Goal: Task Accomplishment & Management: Complete application form

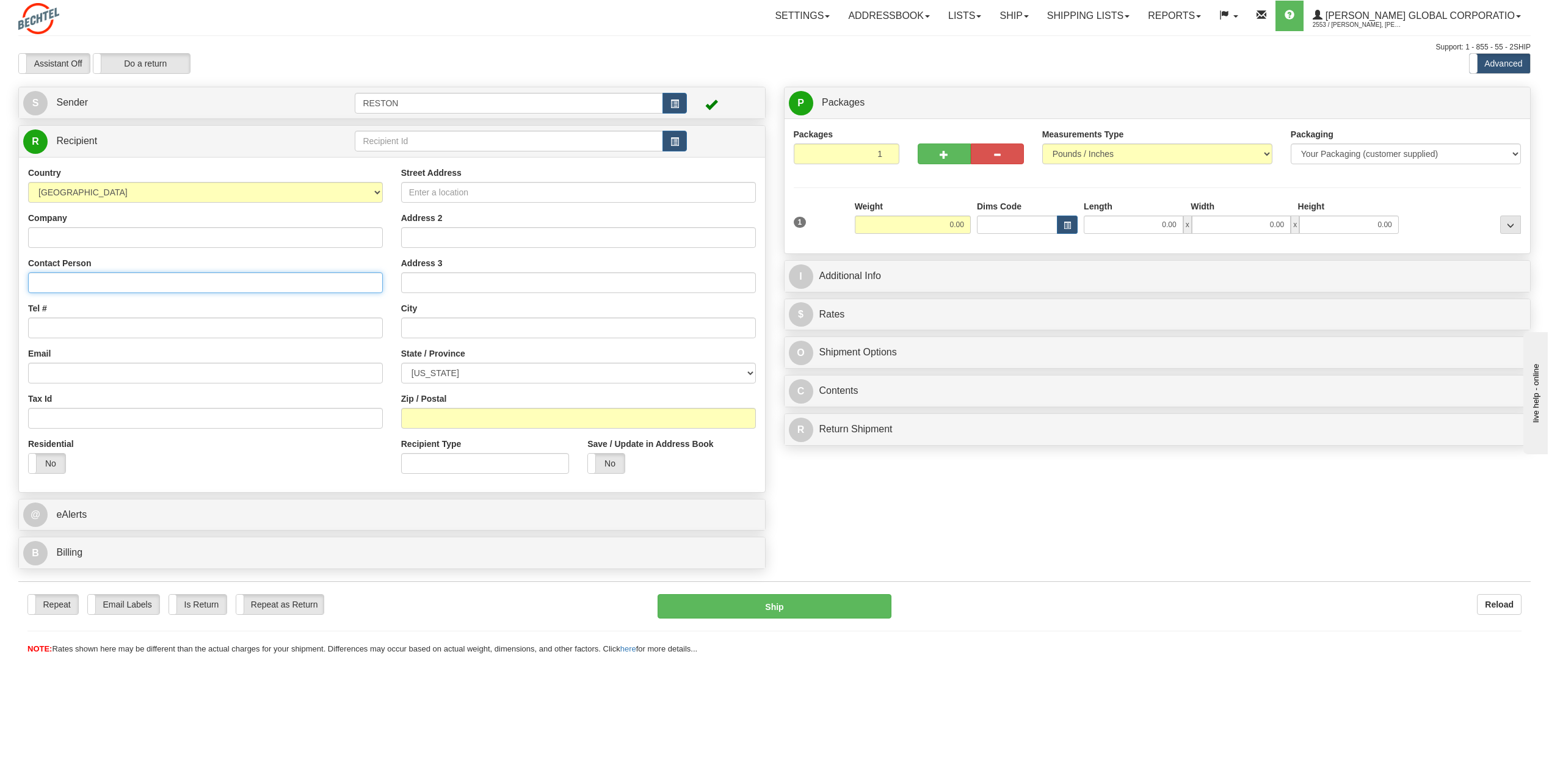
click at [230, 290] on input "Contact Person" at bounding box center [205, 283] width 355 height 21
paste input "Richard Remp"
type input "Richard Remp"
click at [357, 383] on div "Country AFGHANISTAN ALAND ISLANDS ALBANIA ALGERIA AMERICAN SAMOA ANDORRA ANGOLA…" at bounding box center [206, 324] width 373 height 316
paste input "rremp@bechtel.us"
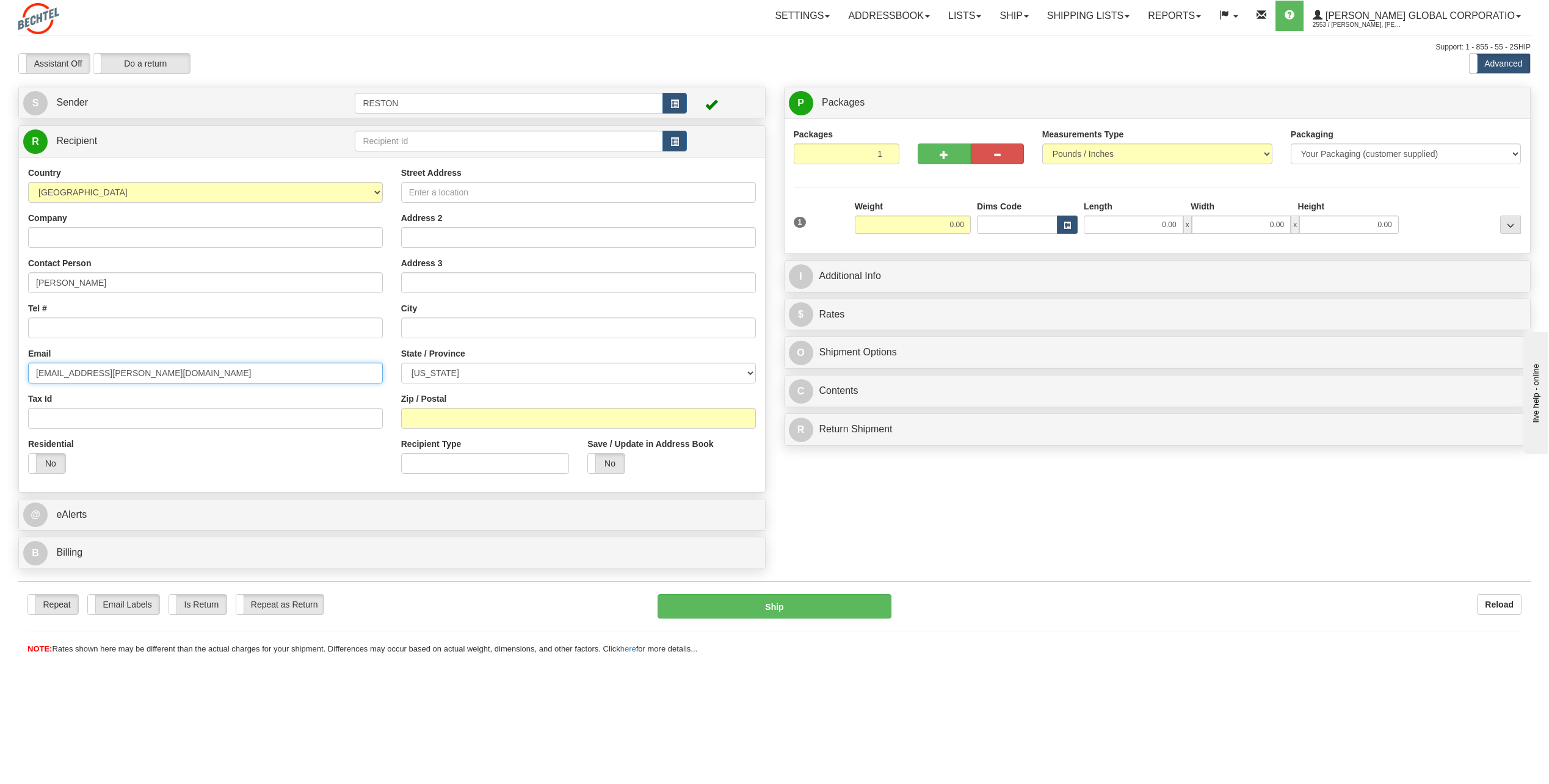
type input "rremp@bechtel.us"
click at [162, 331] on input "Tel #" at bounding box center [205, 328] width 355 height 21
paste input "240-457-2719"
drag, startPoint x: 37, startPoint y: 330, endPoint x: 26, endPoint y: 334, distance: 11.7
click at [26, 334] on div "Country AFGHANISTAN ALAND ISLANDS ALBANIA ALGERIA AMERICAN SAMOA ANDORRA ANGOLA…" at bounding box center [206, 324] width 373 height 316
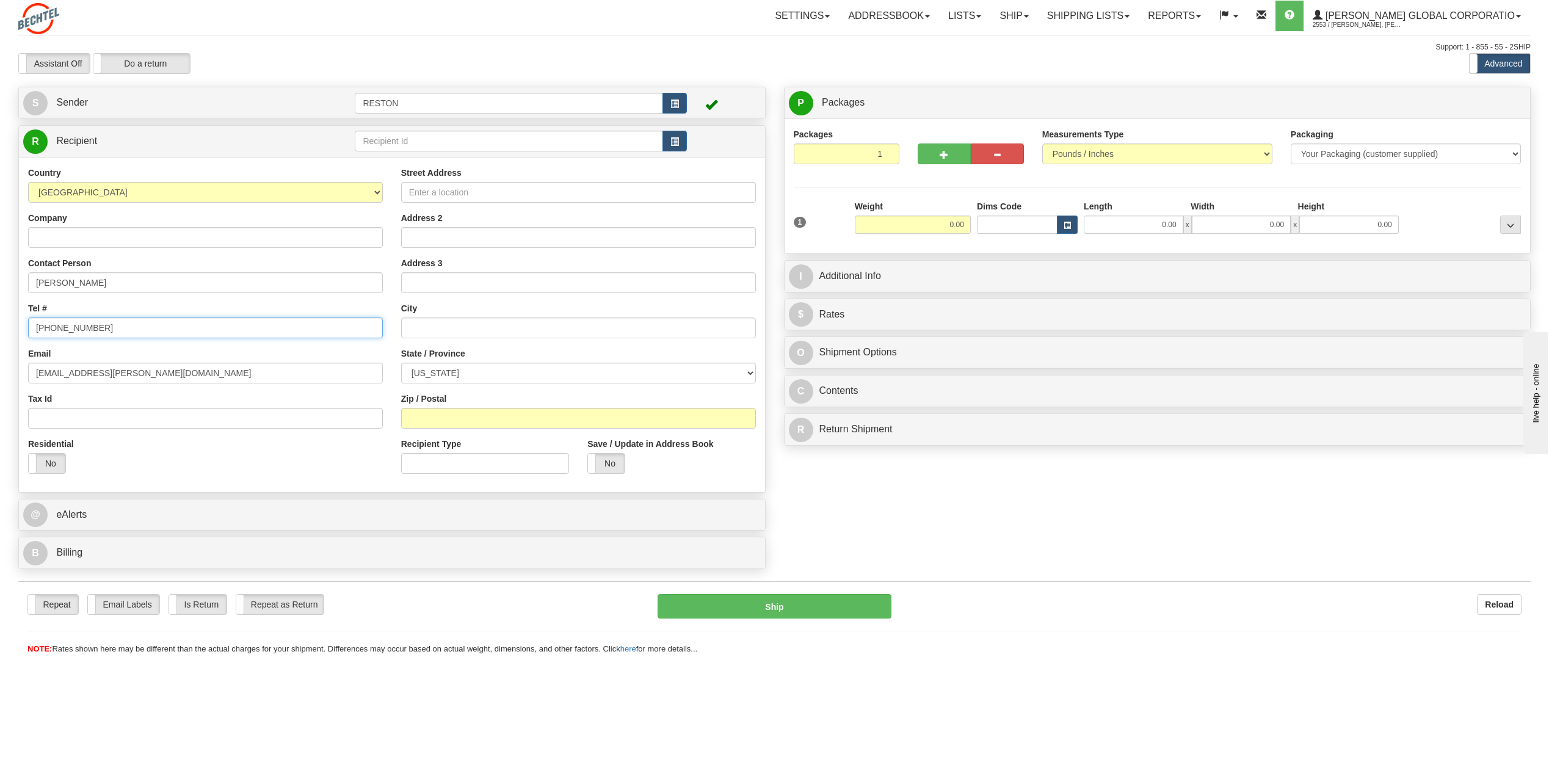
type input "240-457-2719"
click at [581, 197] on input "Street Address" at bounding box center [578, 192] width 355 height 21
paste input "4623 Feldspar Road"
type input "4623 Feldspar Road"
click at [545, 332] on input "text" at bounding box center [578, 328] width 355 height 21
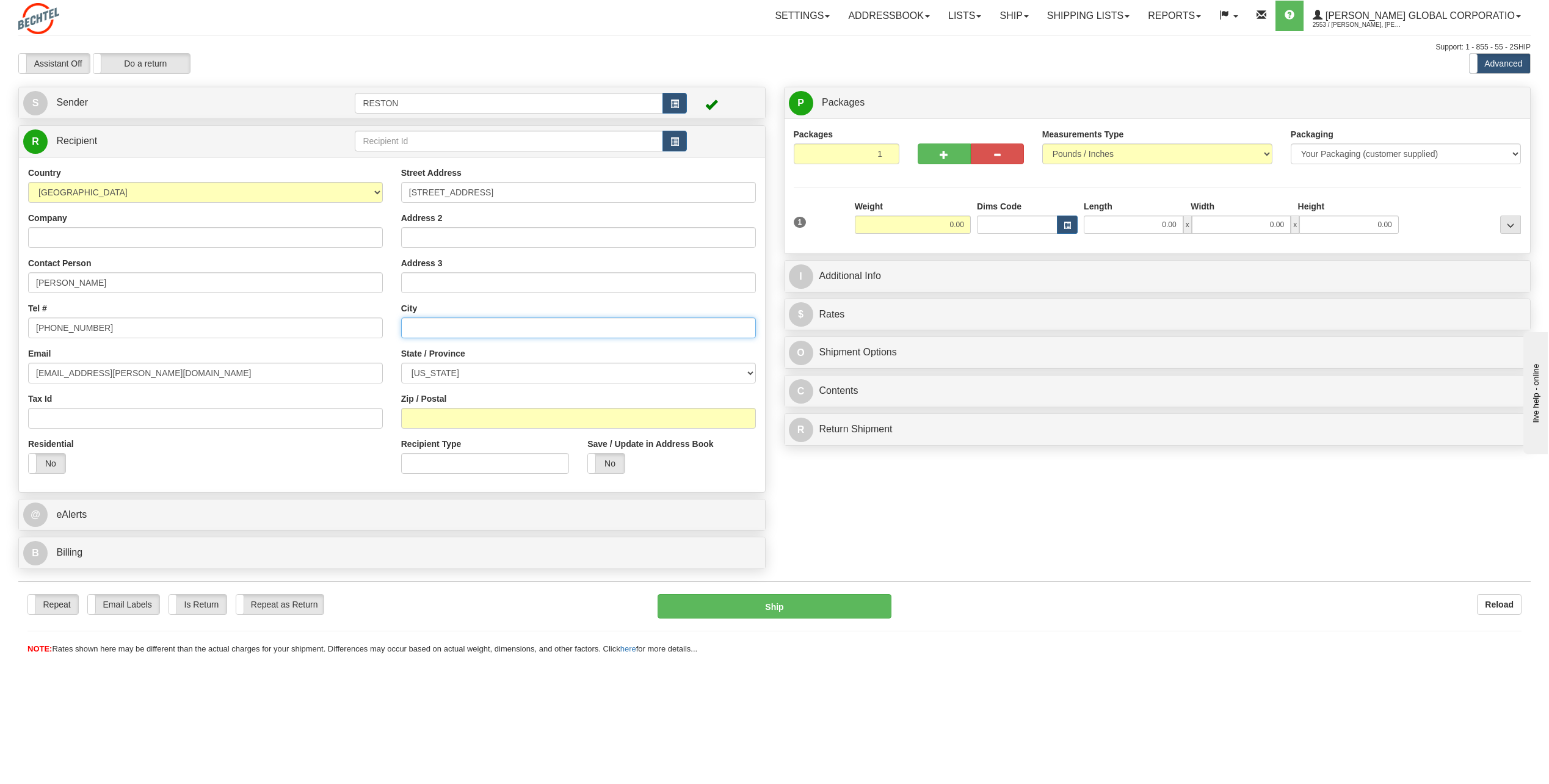
paste input "Middletown"
type input "Middletown"
click at [624, 374] on select "ALABAMA ALASKA ARIZONA ARKANSAS Armed Forces America Armed Forces Europe Armed …" at bounding box center [578, 373] width 355 height 21
select select "MD"
click at [401, 363] on select "ALABAMA ALASKA ARIZONA ARKANSAS Armed Forces America Armed Forces Europe Armed …" at bounding box center [578, 373] width 355 height 21
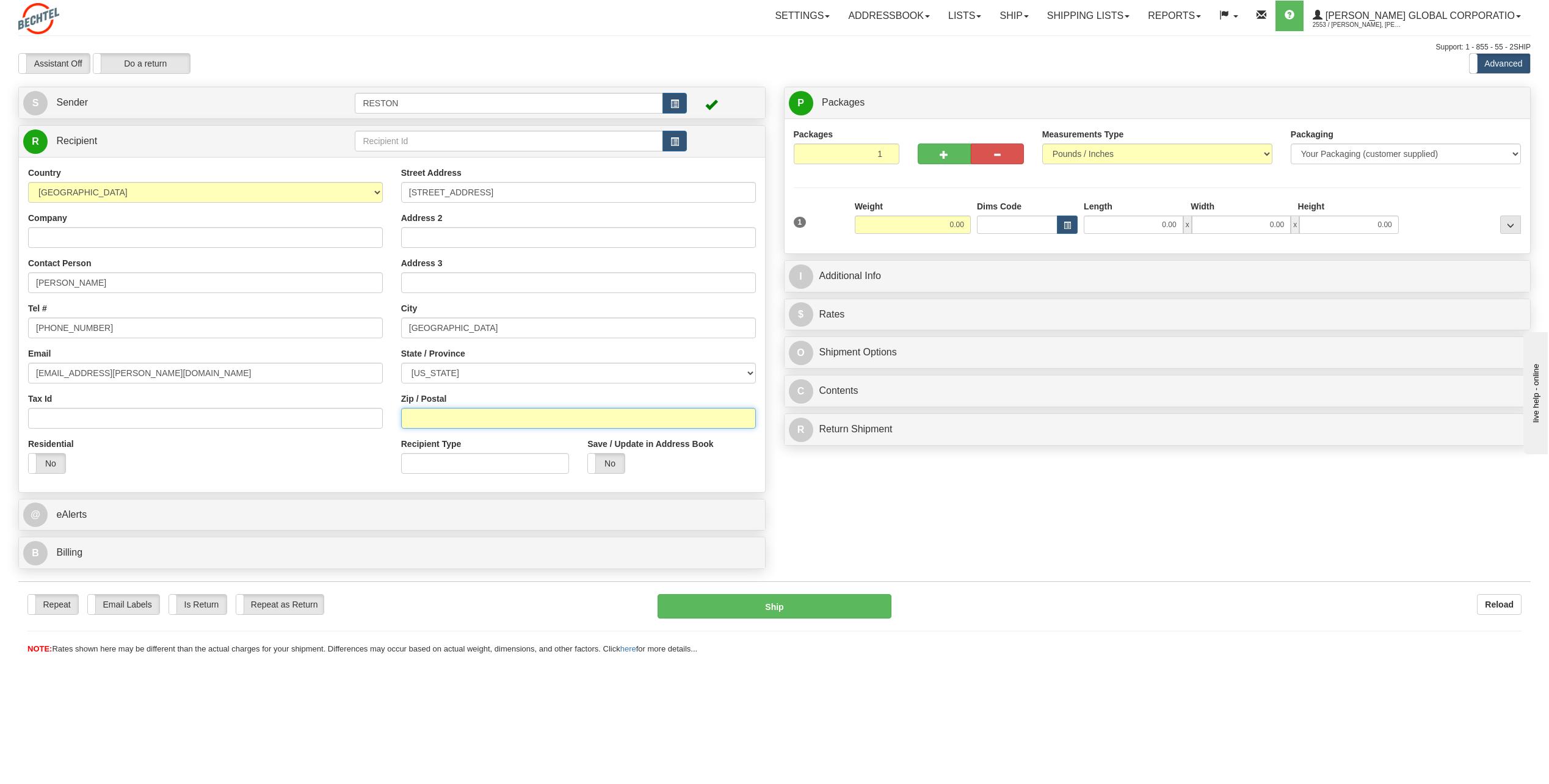
click at [450, 422] on input "Zip / Postal" at bounding box center [578, 418] width 355 height 21
paste input "21769-7403"
type input "21769-7403"
click at [952, 222] on input "0.00" at bounding box center [913, 225] width 116 height 19
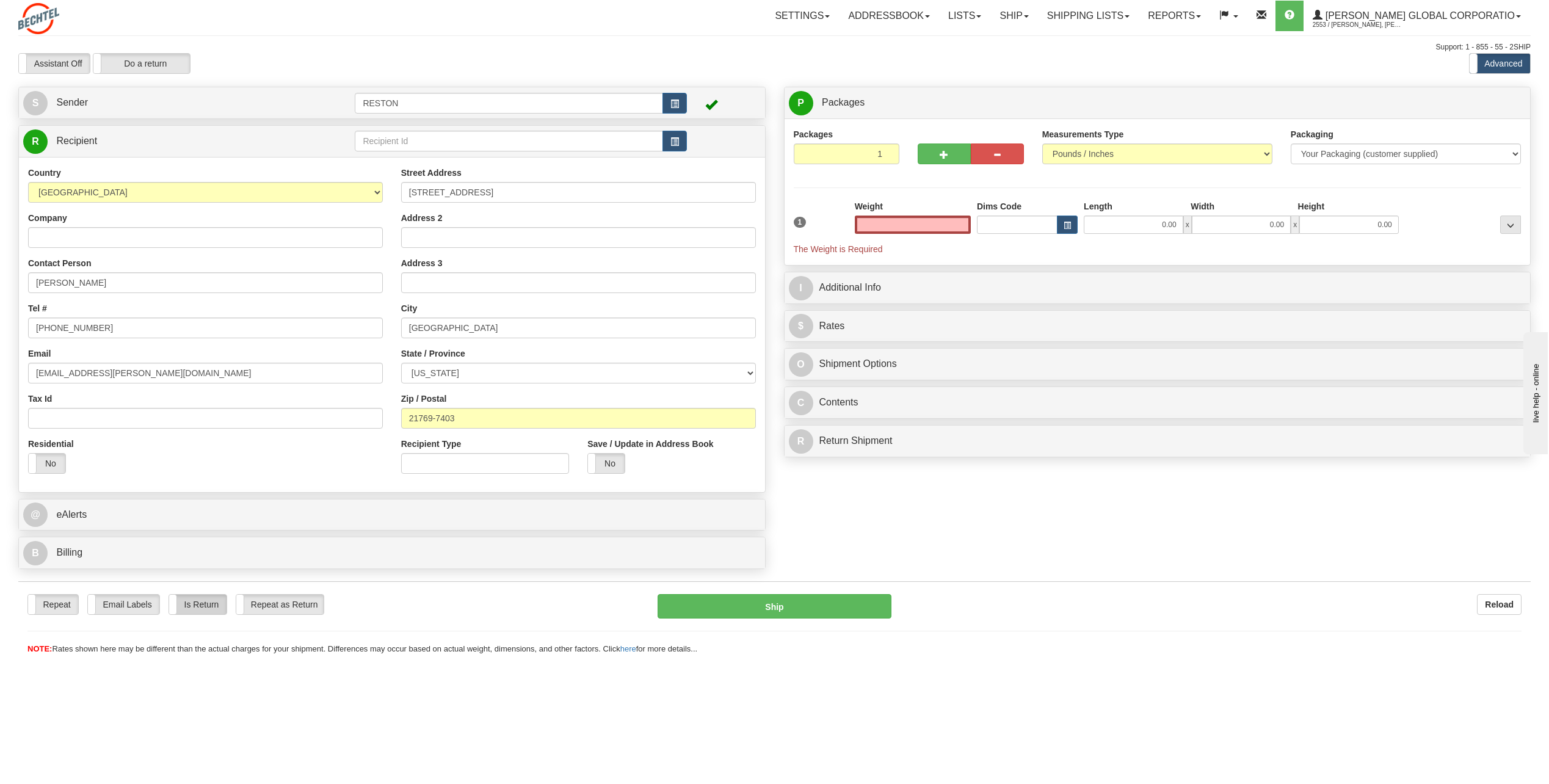
type input "0.00"
click at [193, 603] on label "Is Return" at bounding box center [197, 605] width 58 height 20
drag, startPoint x: 179, startPoint y: 613, endPoint x: 180, endPoint y: 605, distance: 8.1
click at [180, 611] on label "Is Return" at bounding box center [197, 605] width 58 height 20
click at [157, 65] on label "Do a return" at bounding box center [142, 64] width 97 height 20
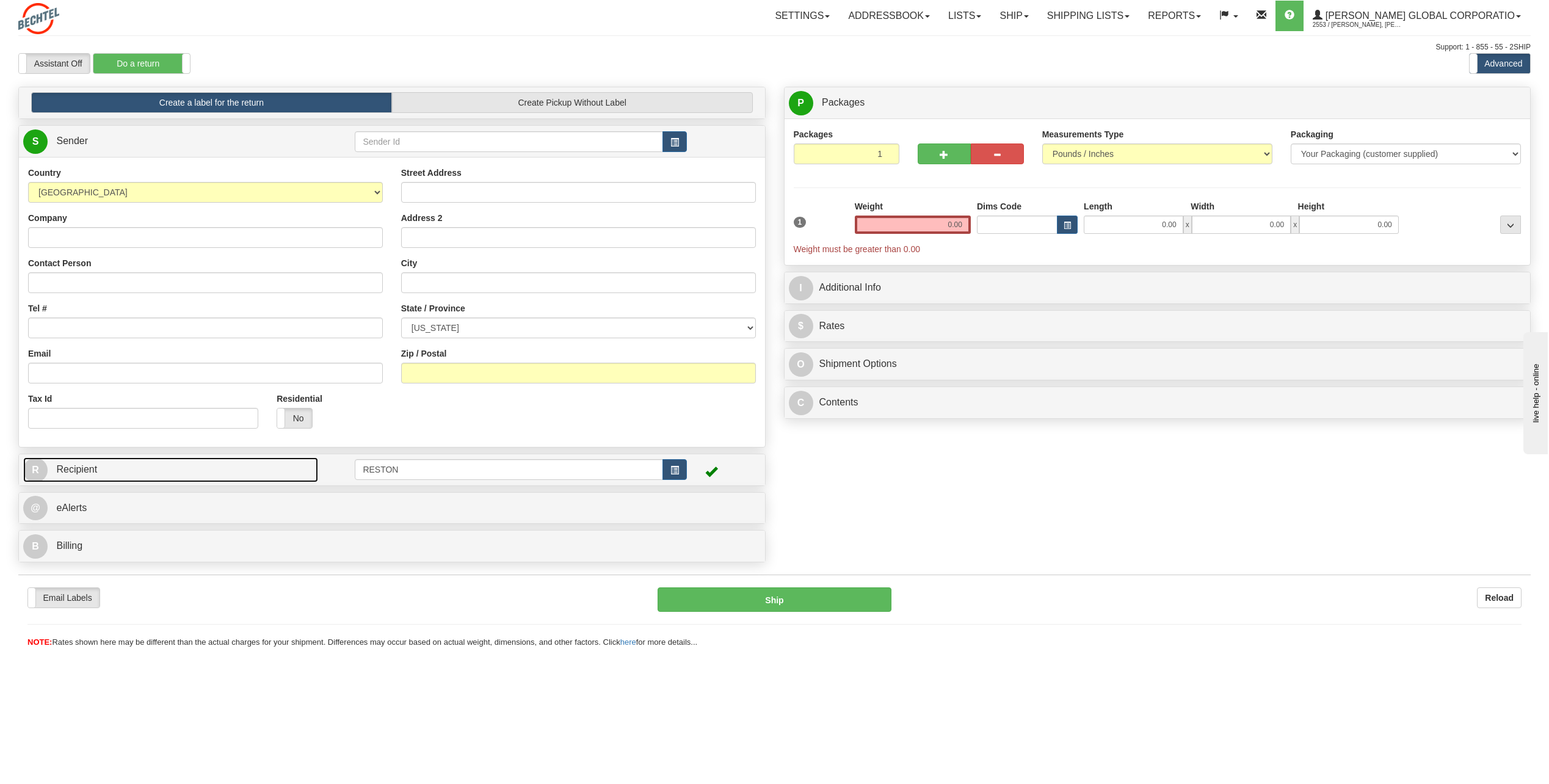
click at [60, 481] on link "R Recipient" at bounding box center [170, 470] width 295 height 25
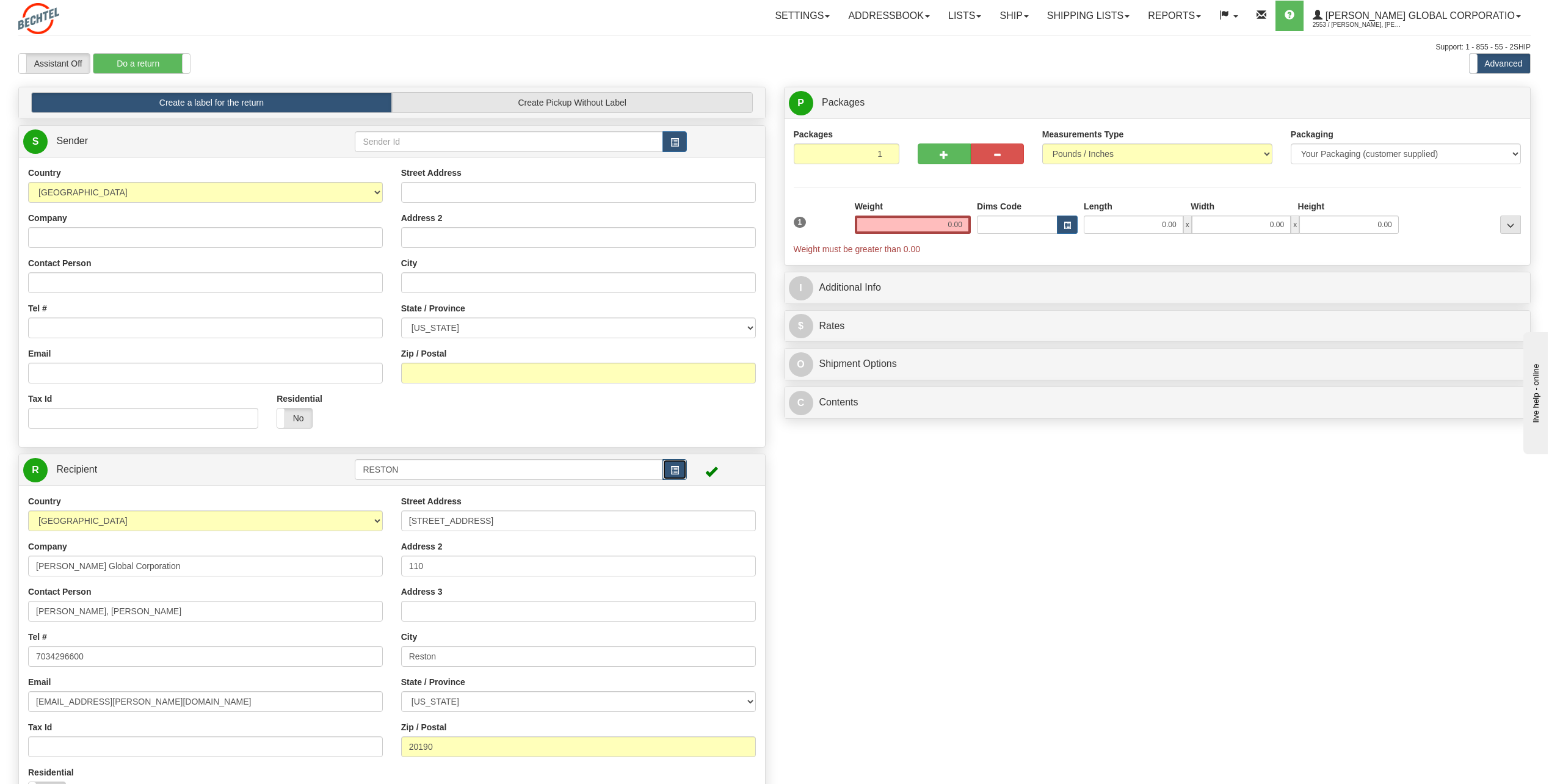
click at [683, 465] on button "button" at bounding box center [674, 470] width 24 height 21
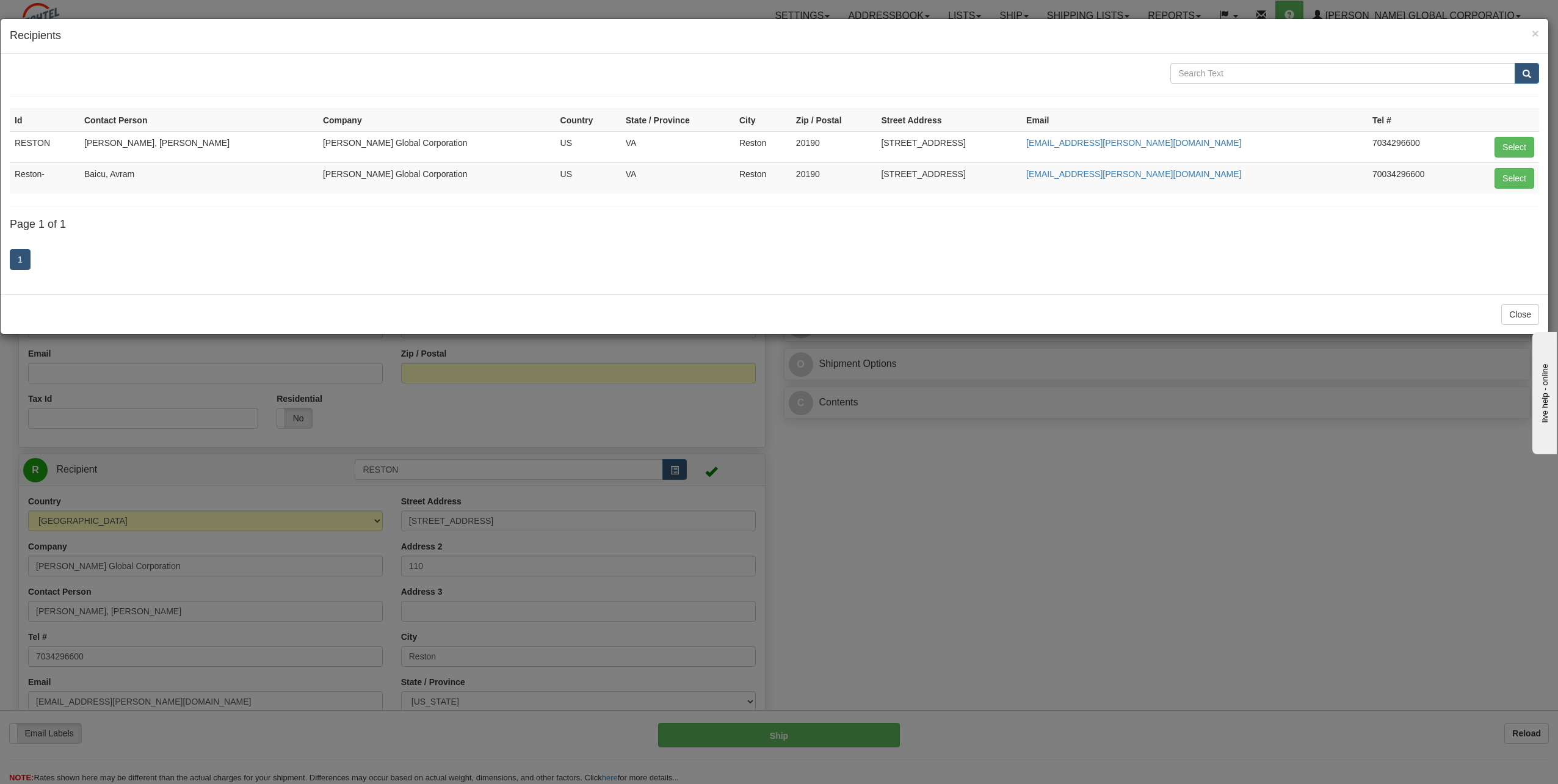
click at [1523, 165] on td "Select" at bounding box center [1500, 178] width 76 height 31
click at [1520, 176] on button "Select" at bounding box center [1515, 178] width 40 height 21
type input "Reston-"
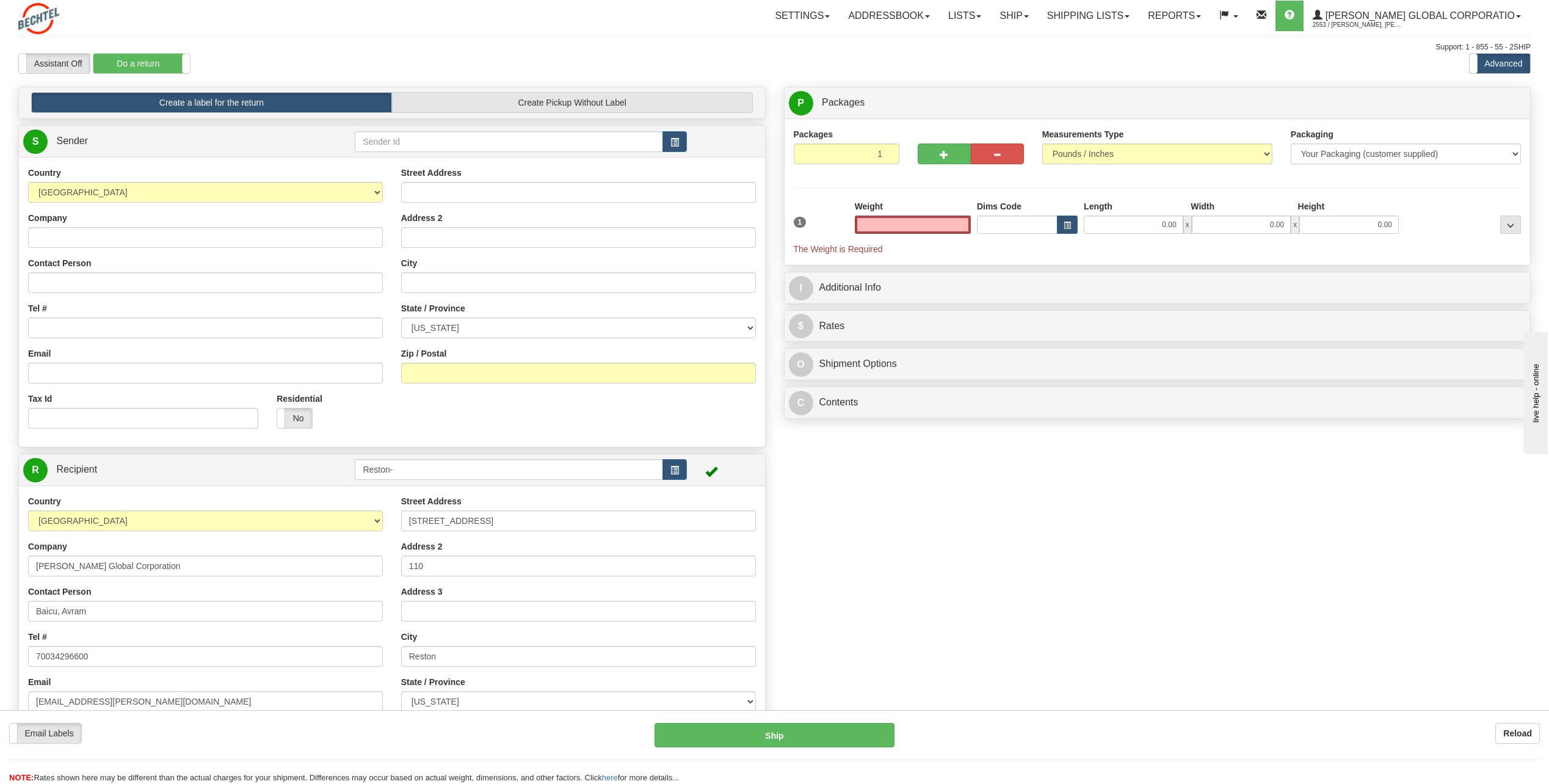
type input "0.00"
click at [155, 291] on input "Contact Person" at bounding box center [205, 283] width 355 height 21
paste input "Richard Remp"
type input "Richard Remp"
click at [169, 368] on input "Email" at bounding box center [205, 373] width 355 height 21
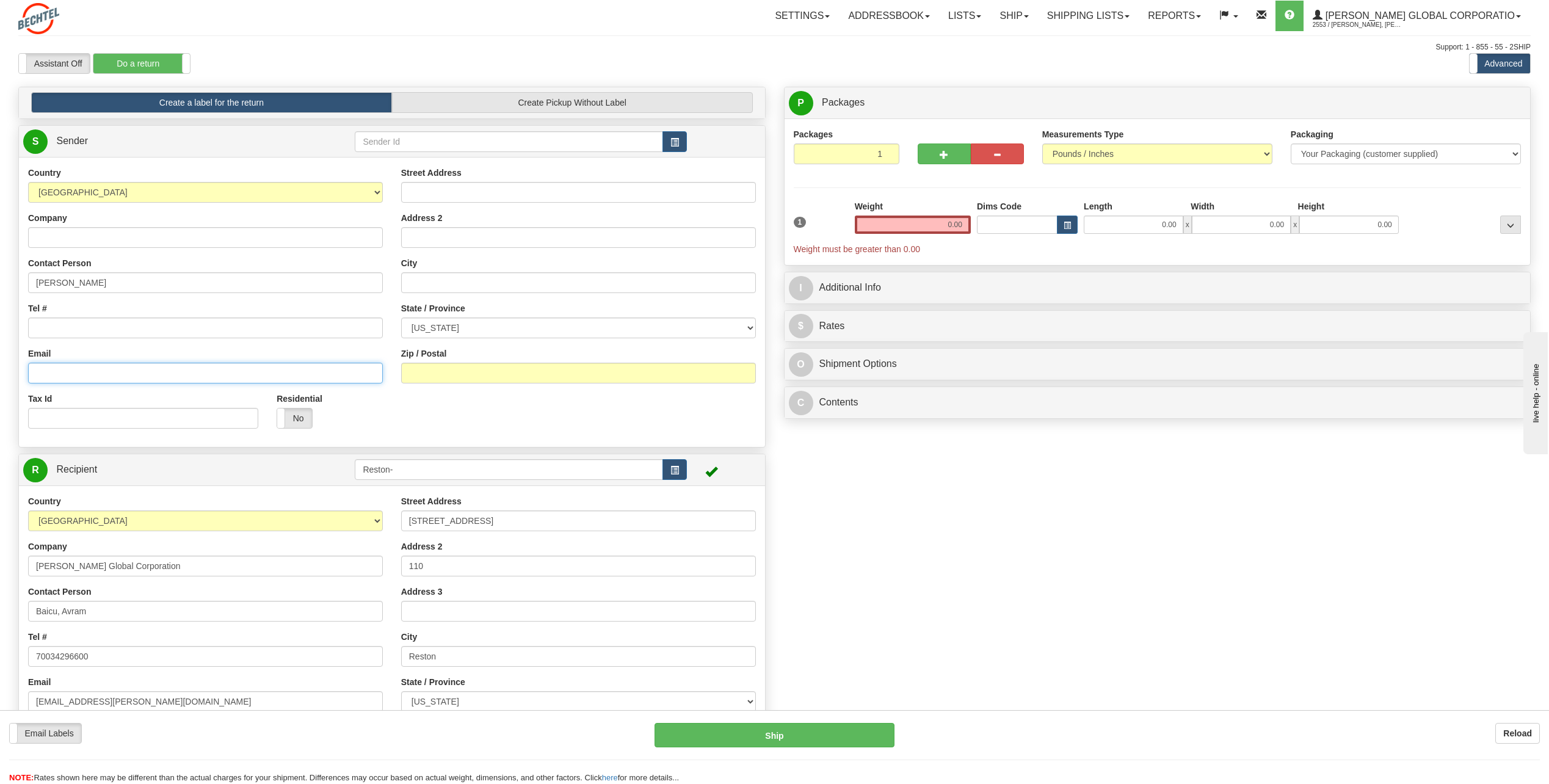
paste input "rremp@bechtel.us"
type input "rremp@bechtel.us"
click at [221, 330] on input "Tel #" at bounding box center [205, 328] width 355 height 21
paste input "240-457-2719"
type input "240-457-2719"
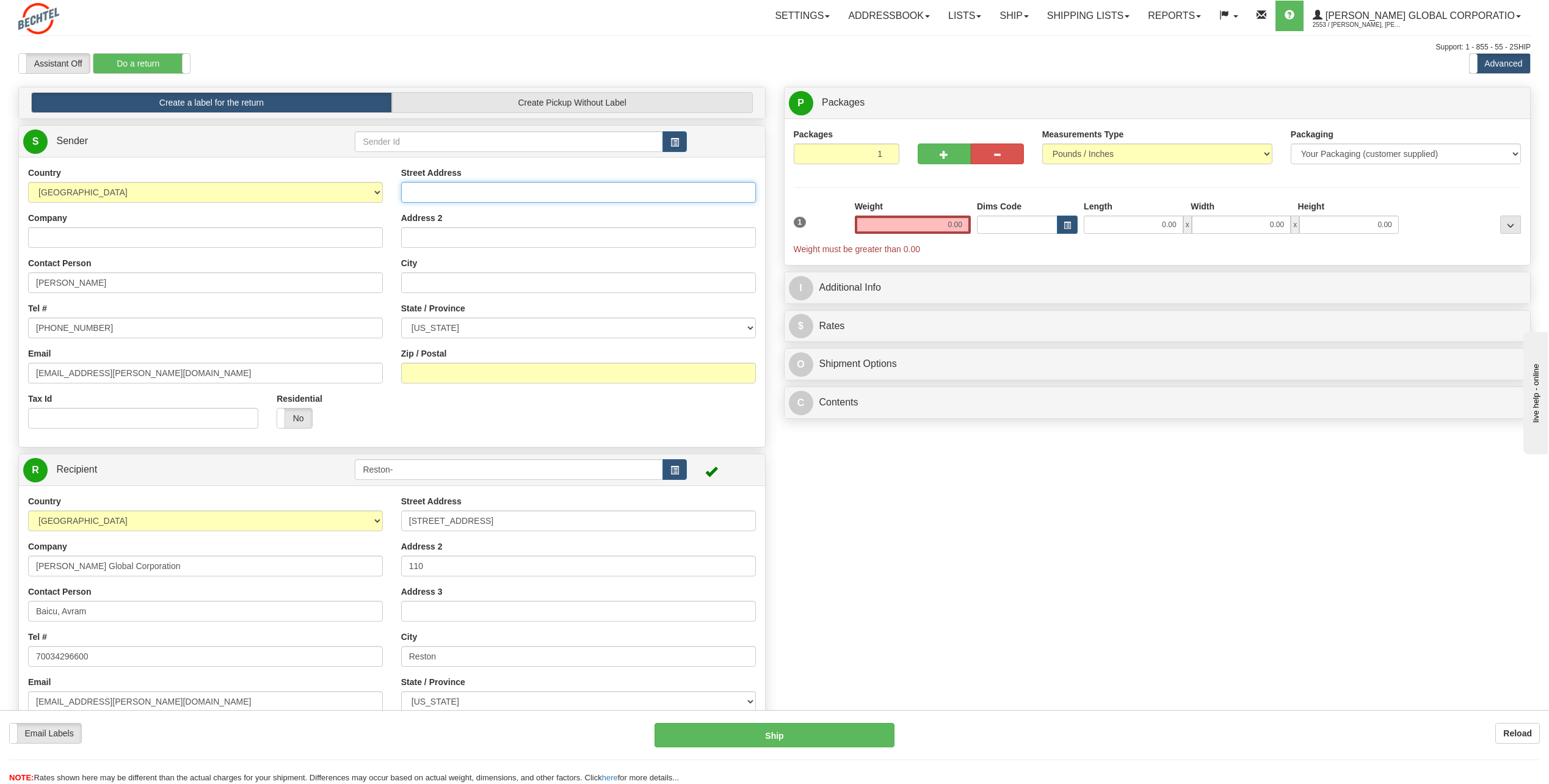
click at [464, 191] on input "Street Address" at bounding box center [578, 192] width 355 height 21
paste input "4623 Feldspar Road"
type input "4623 Feldspar Road"
click at [662, 283] on input "City" at bounding box center [578, 283] width 355 height 21
paste input "Middletown"
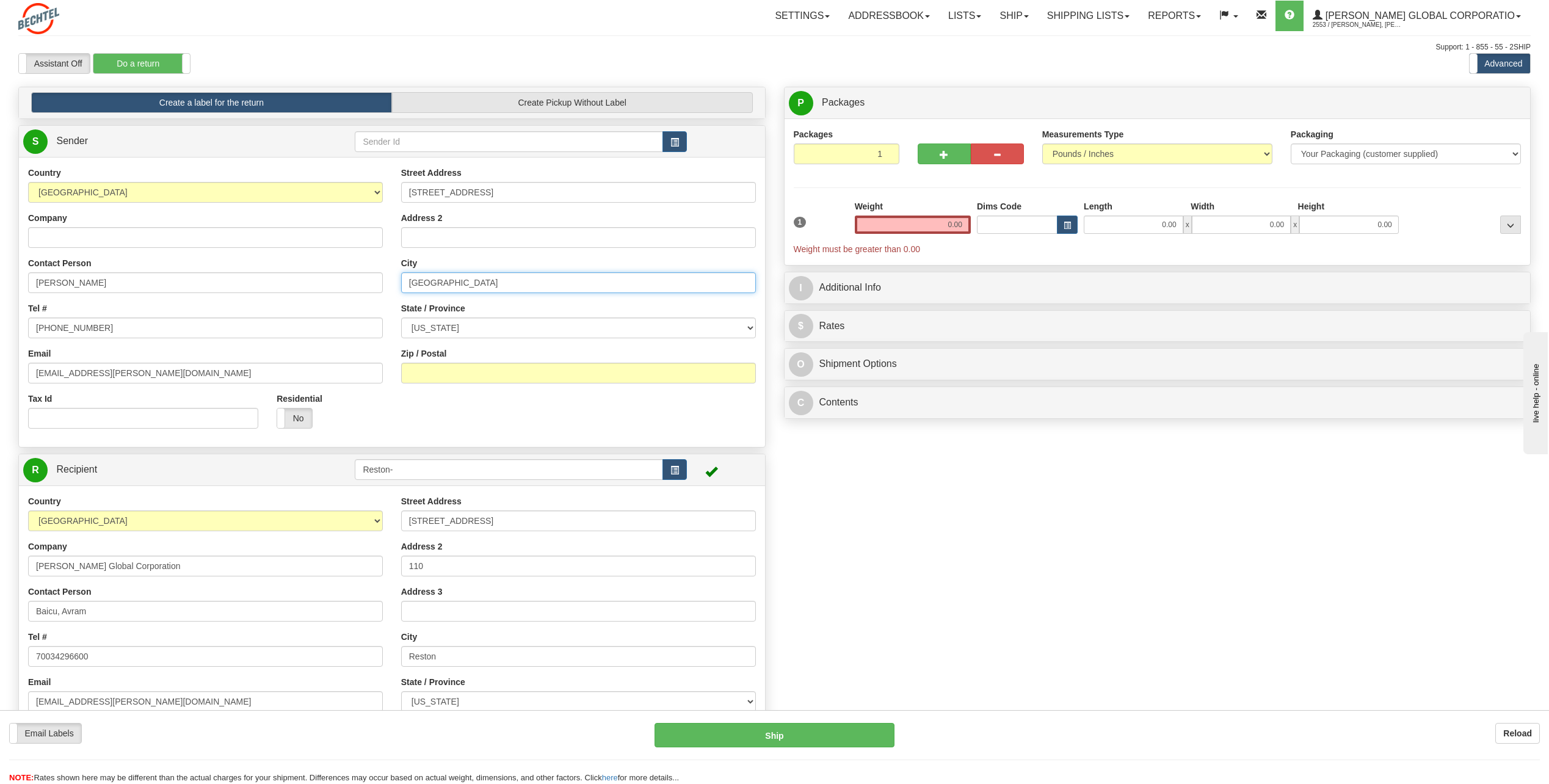
type input "Middletown"
click at [471, 334] on select "ALABAMA ALASKA ARIZONA ARKANSAS Armed Forces America Armed Forces Europe Armed …" at bounding box center [578, 328] width 355 height 21
select select "MD"
click at [401, 317] on select "ALABAMA ALASKA ARIZONA ARKANSAS Armed Forces America Armed Forces Europe Armed …" at bounding box center [578, 328] width 355 height 21
click at [644, 372] on input "Zip / Postal" at bounding box center [578, 373] width 355 height 21
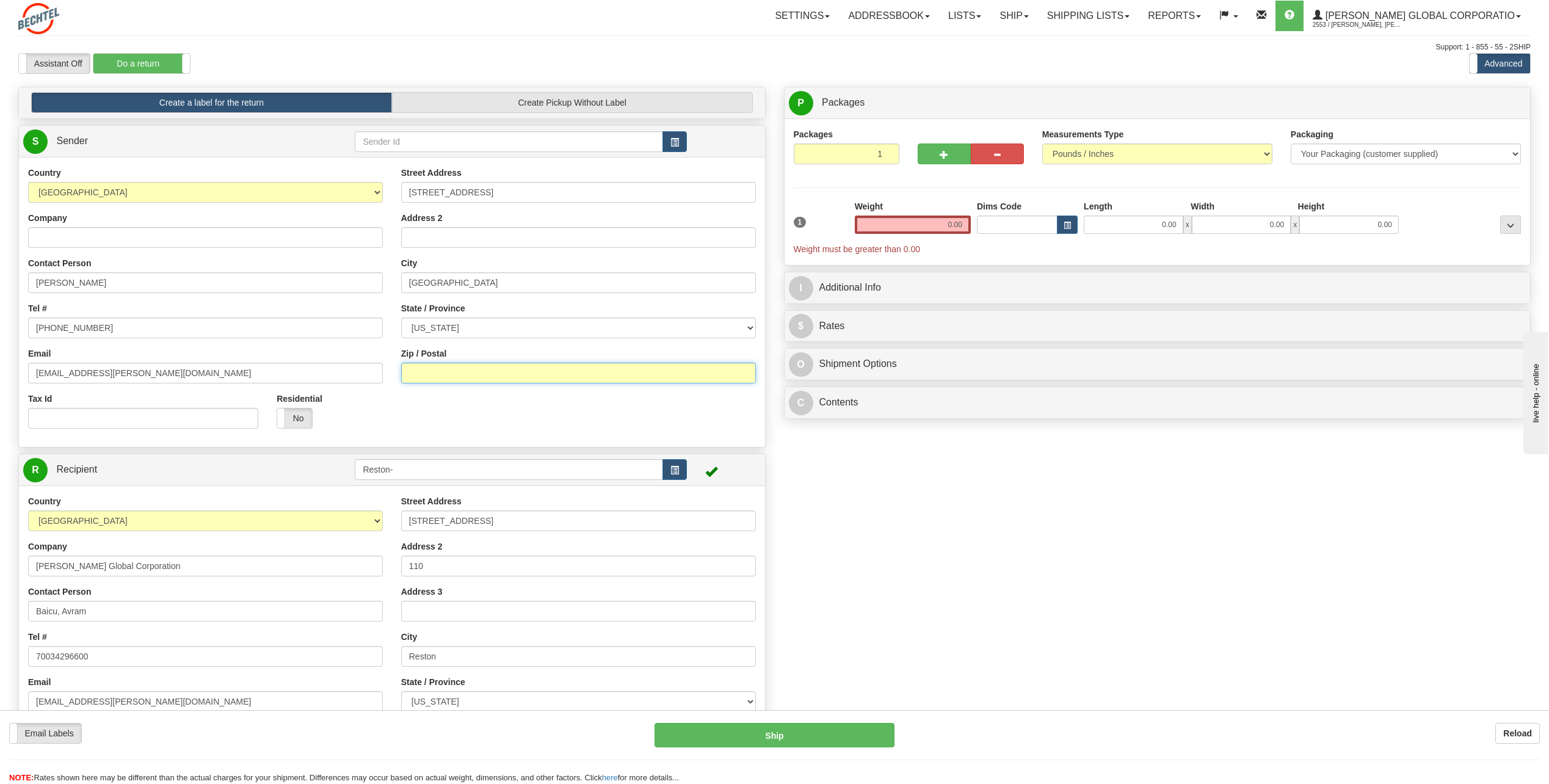
paste input "21769-7403"
type input "21769-7403"
click at [940, 226] on input "0.00" at bounding box center [913, 225] width 116 height 19
type input "10.00"
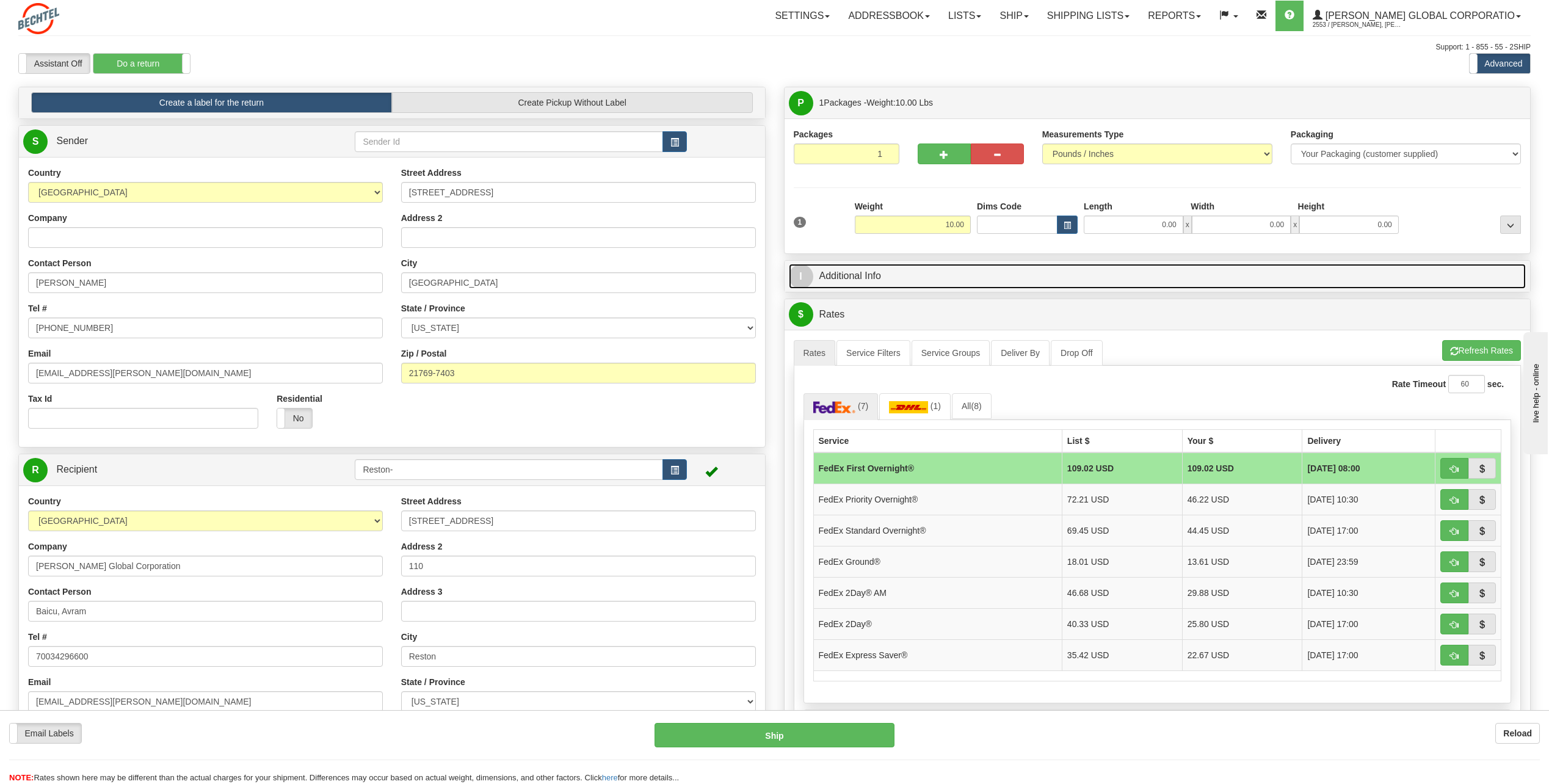
click at [829, 285] on link "I Additional Info" at bounding box center [1158, 276] width 738 height 25
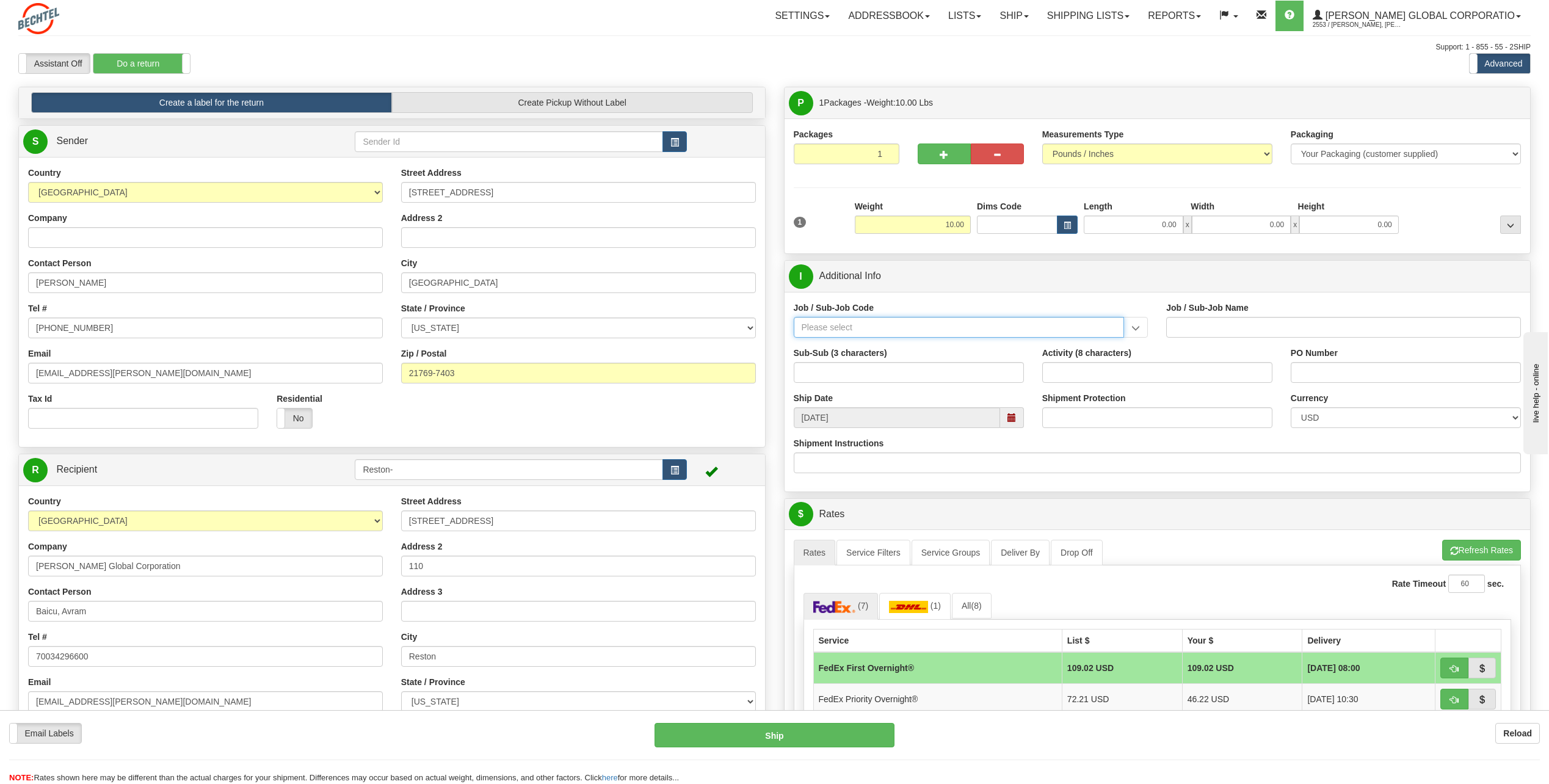
click at [860, 328] on input "Job / Sub-Job Code" at bounding box center [959, 327] width 331 height 21
paste input "97942-100"
type input "97942-100"
click at [882, 346] on div "97942-100" at bounding box center [956, 346] width 319 height 14
type input "INFOWORKS/DOCUMENTUM - INFOWORKS/DOCUMENTUM (BSAP)"
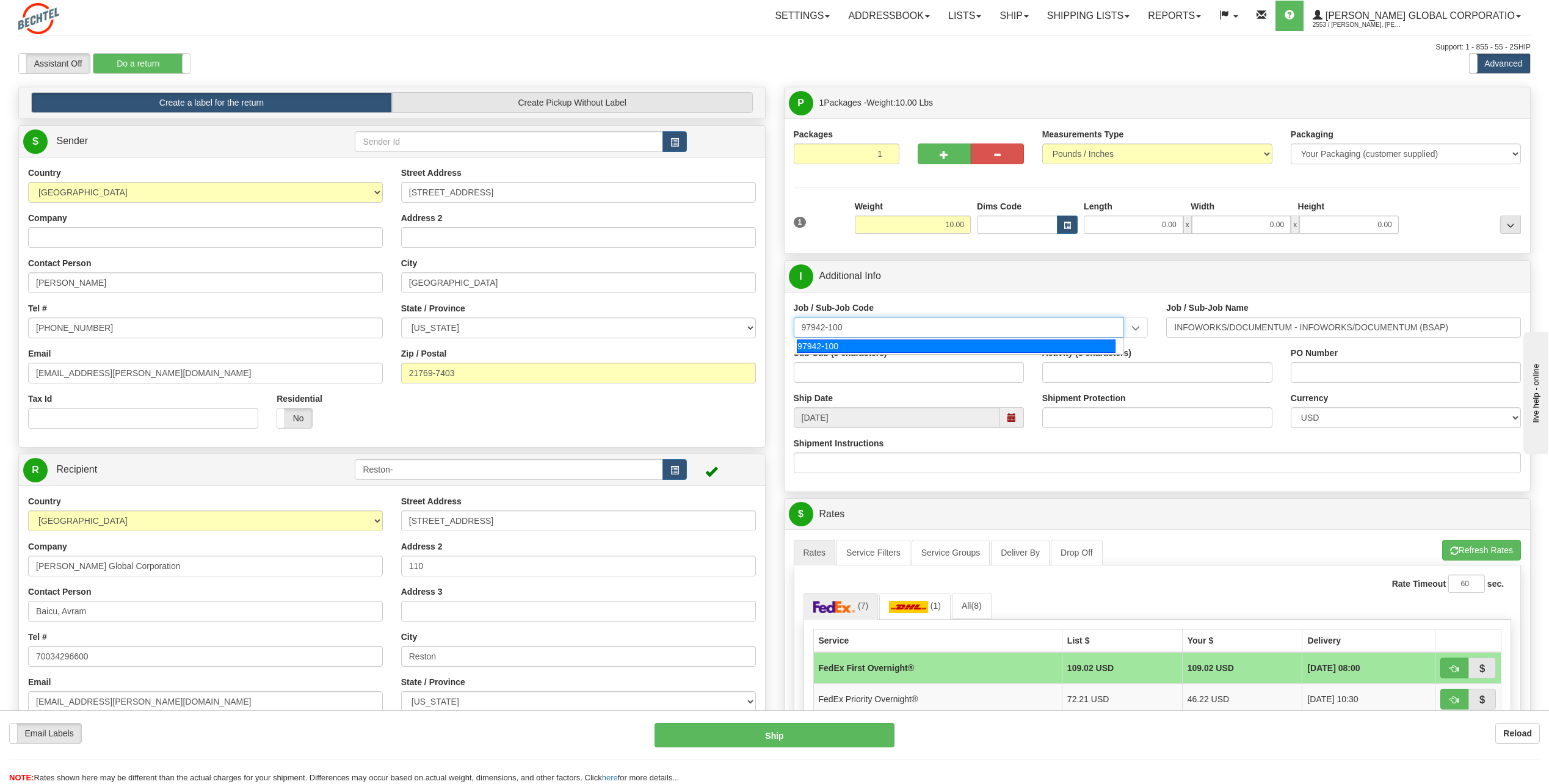
type input "97942-100"
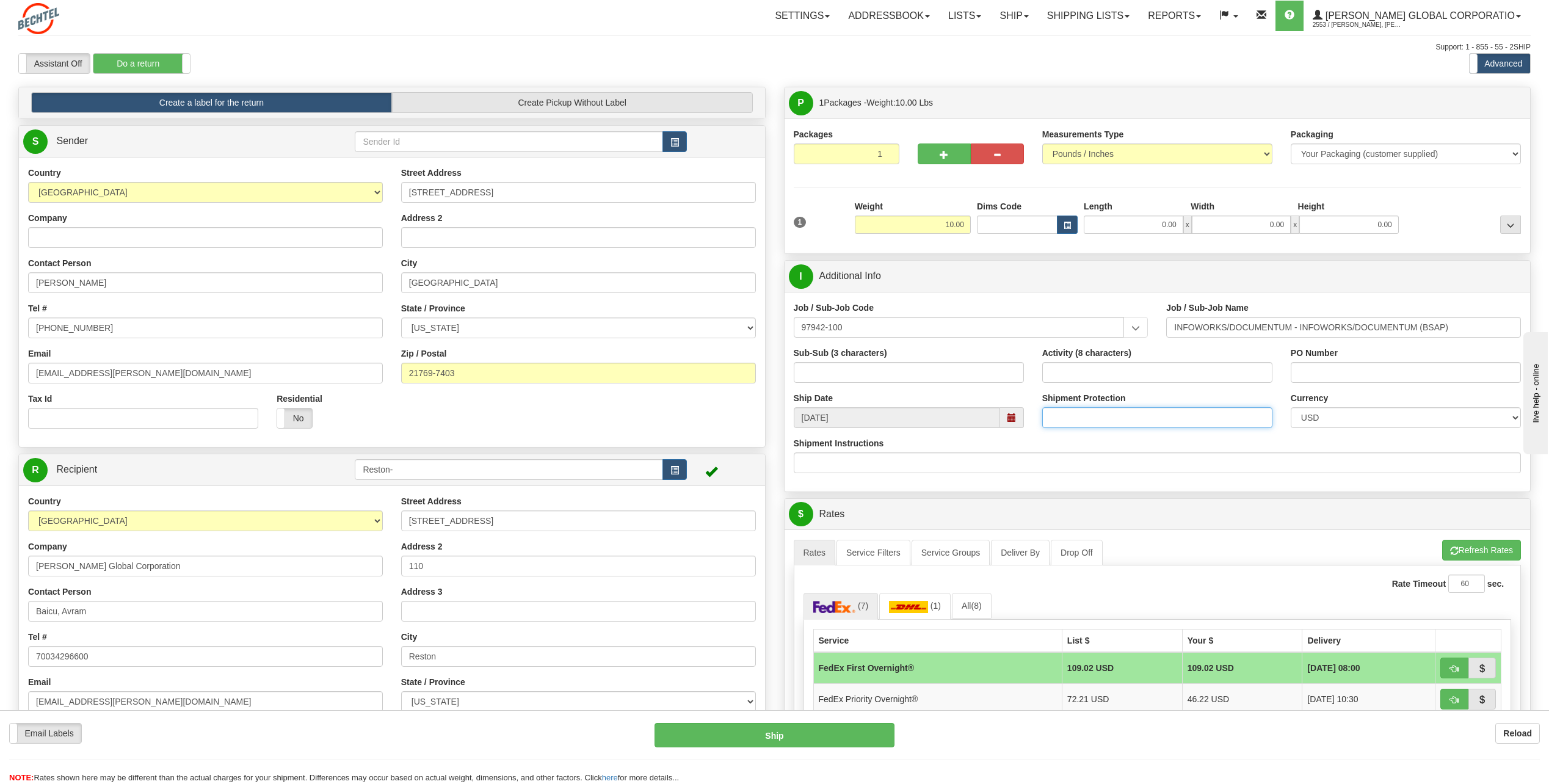
click at [1119, 425] on input "Shipment Protection" at bounding box center [1158, 418] width 230 height 21
type input "1200"
click at [1129, 462] on input "Shipment Instructions" at bounding box center [1158, 463] width 728 height 21
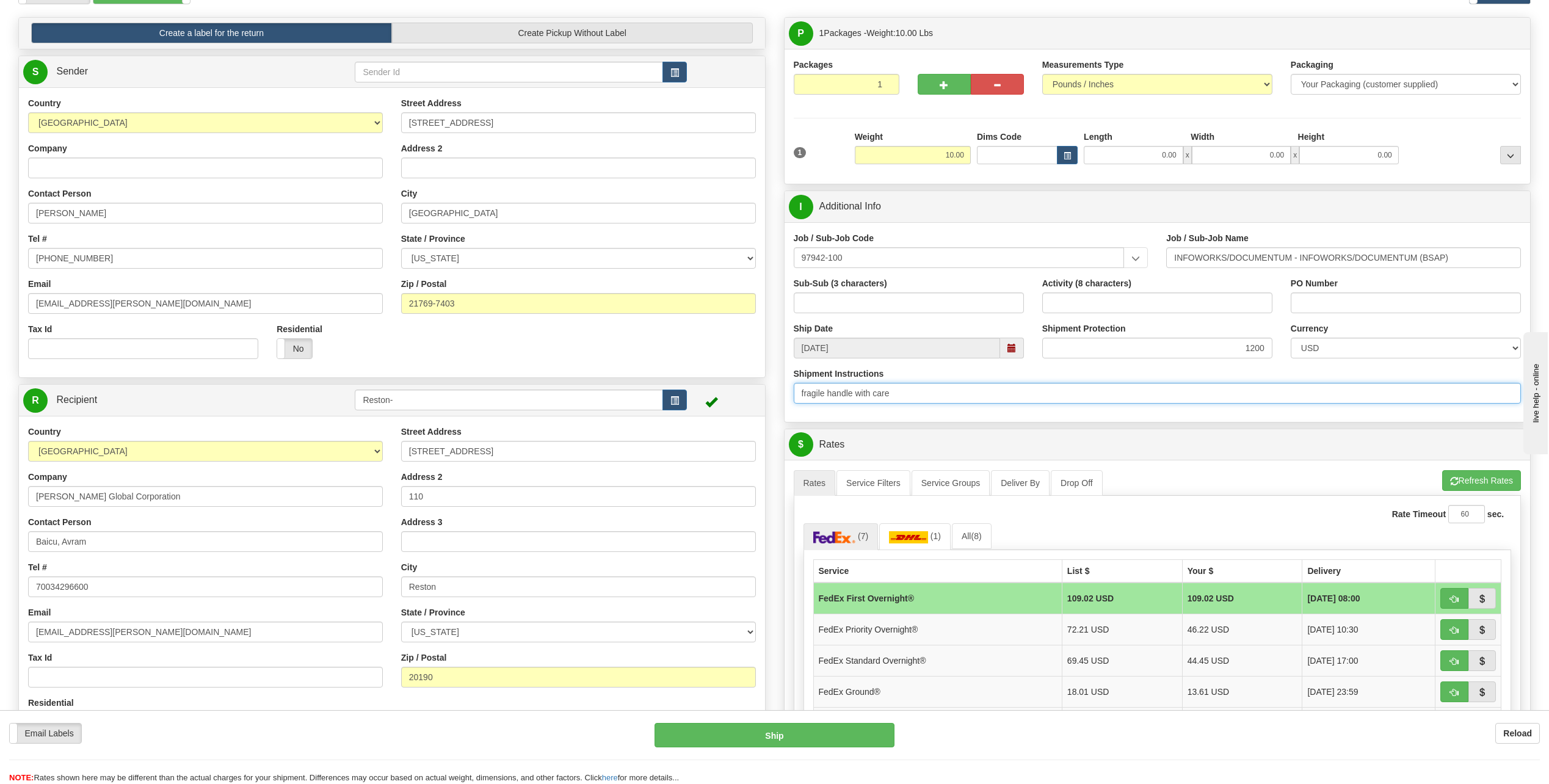
scroll to position [183, 0]
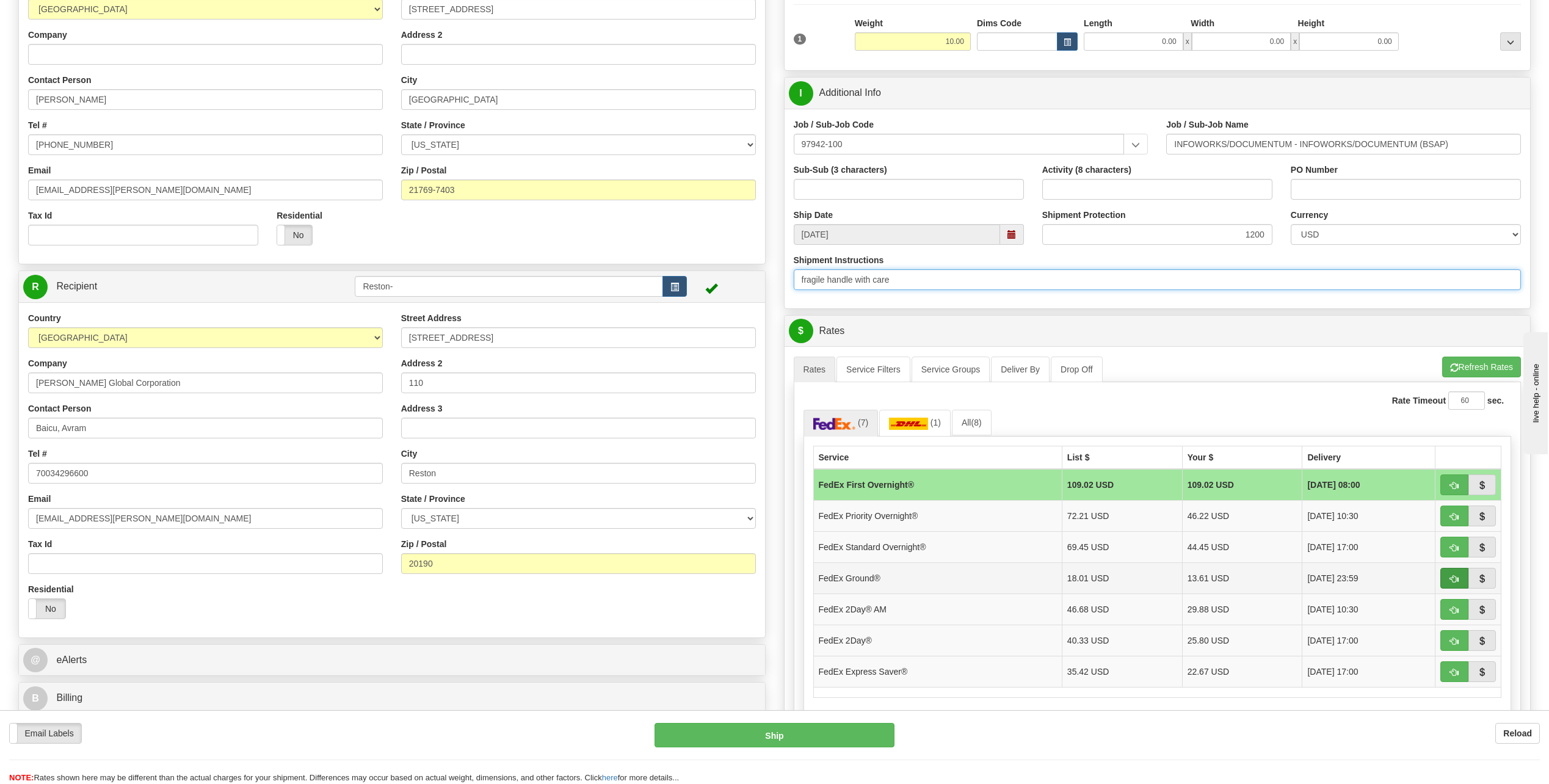
type input "fragile handle with care"
click at [1460, 567] on button "button" at bounding box center [1454, 578] width 28 height 21
type input "92"
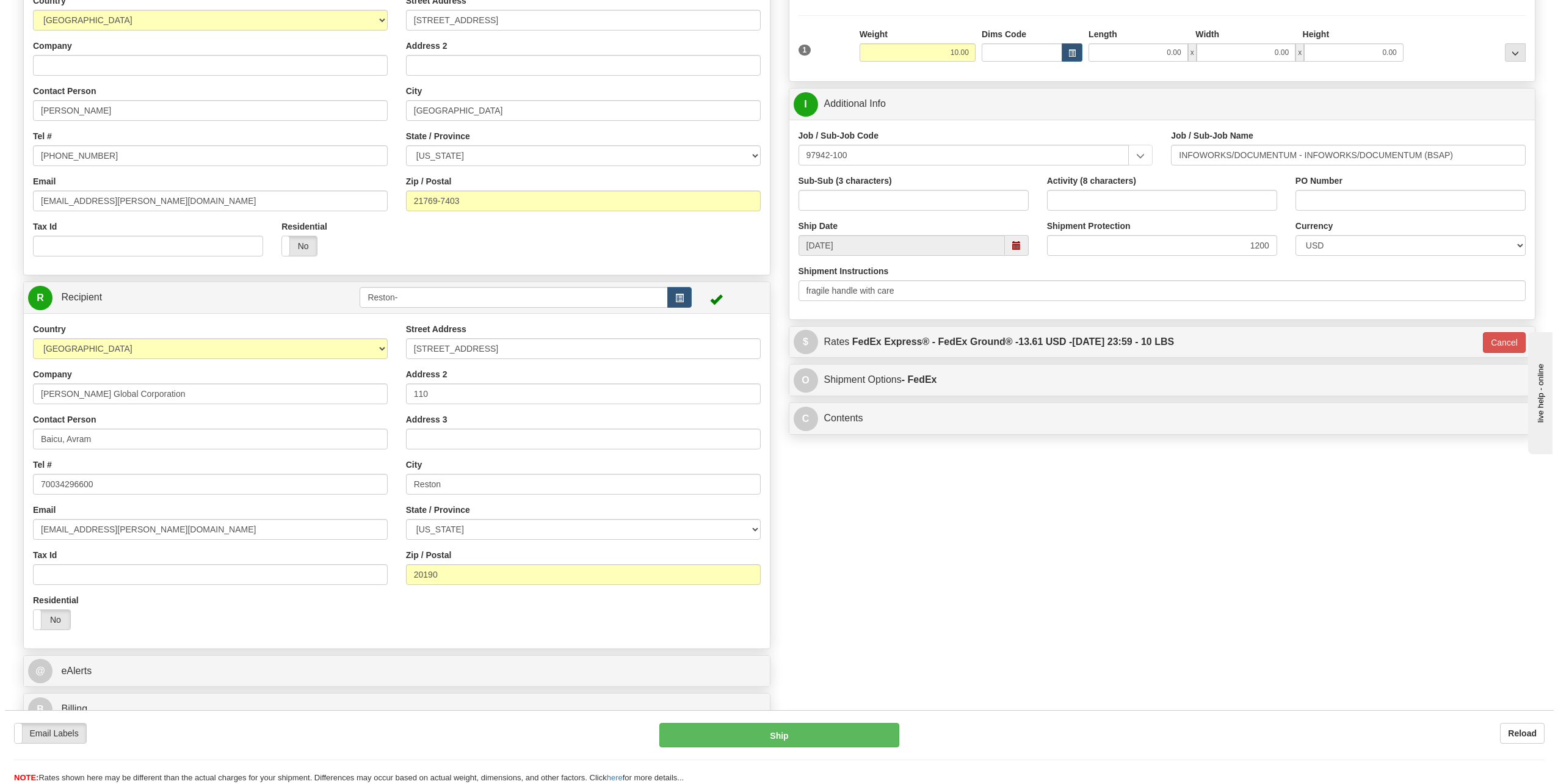
scroll to position [0, 0]
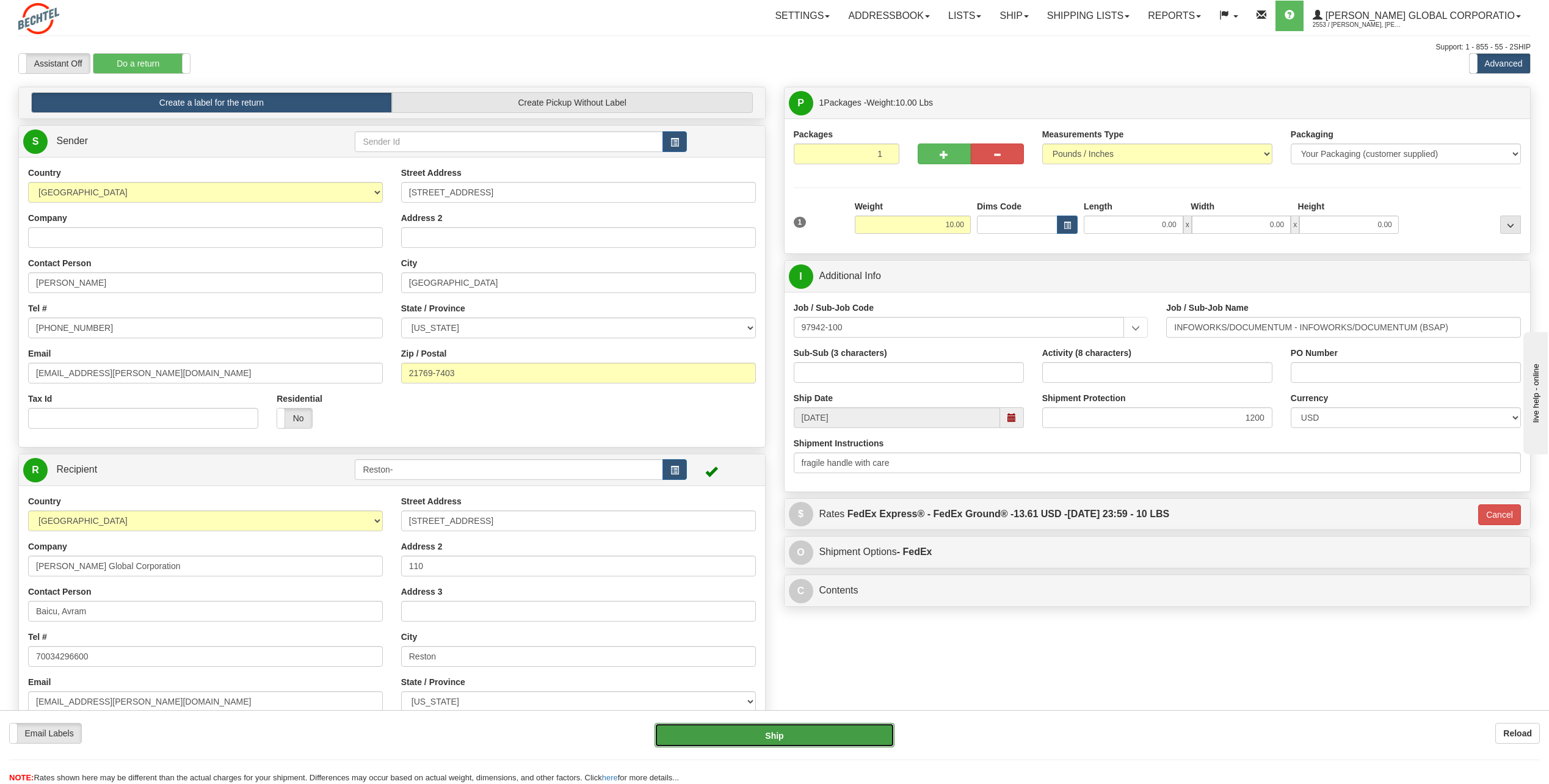
click at [840, 724] on button "Ship" at bounding box center [774, 734] width 240 height 24
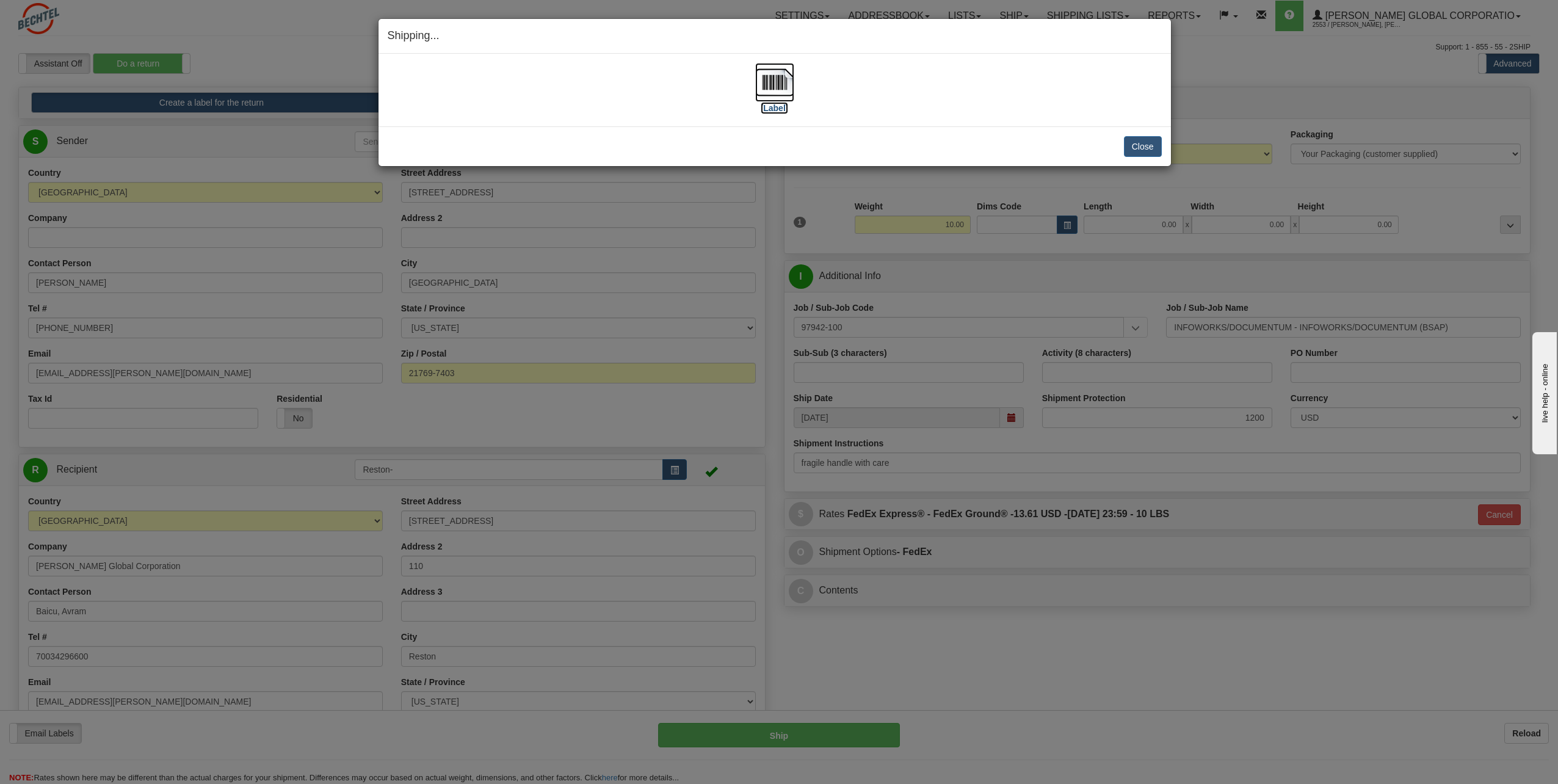
click at [774, 110] on label "[Label]" at bounding box center [774, 108] width 28 height 12
click at [1140, 149] on button "Close" at bounding box center [1143, 147] width 38 height 21
drag, startPoint x: 1136, startPoint y: 156, endPoint x: 1141, endPoint y: 151, distance: 7.1
click at [1136, 157] on button "Close" at bounding box center [1143, 147] width 38 height 21
click at [1143, 149] on button "Close" at bounding box center [1143, 147] width 38 height 21
